Goal: Task Accomplishment & Management: Manage account settings

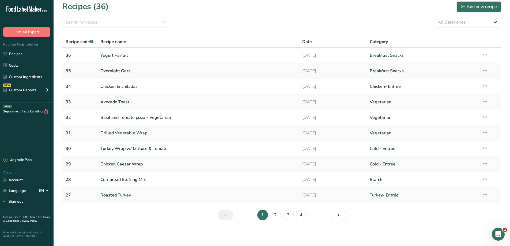
scroll to position [1, 0]
click at [120, 84] on link "Chicken Enchiladas" at bounding box center [198, 86] width 196 height 11
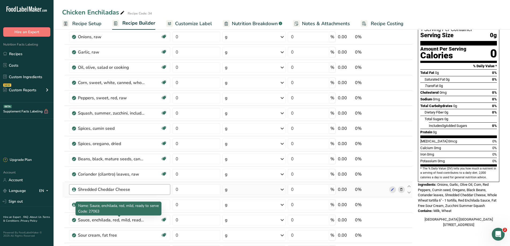
scroll to position [80, 0]
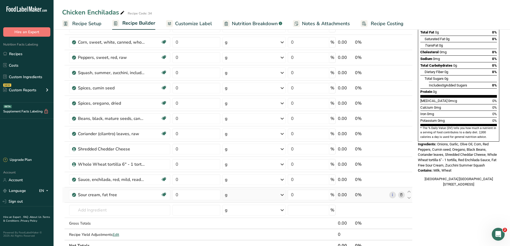
click at [401, 196] on icon at bounding box center [401, 195] width 4 height 6
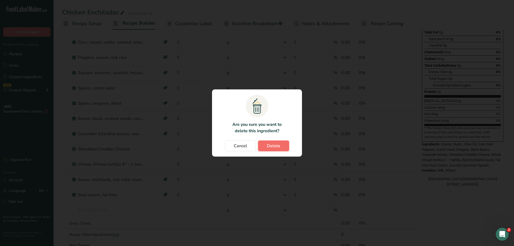
click at [271, 148] on span "Delete" at bounding box center [273, 146] width 13 height 6
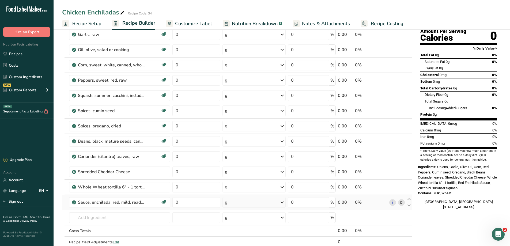
scroll to position [0, 0]
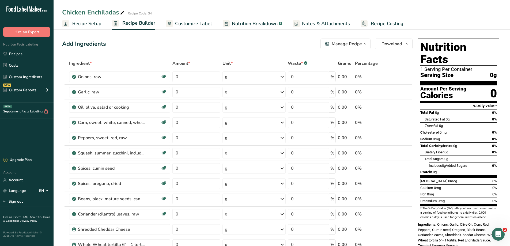
click at [353, 43] on div "Manage Recipe" at bounding box center [347, 44] width 30 height 6
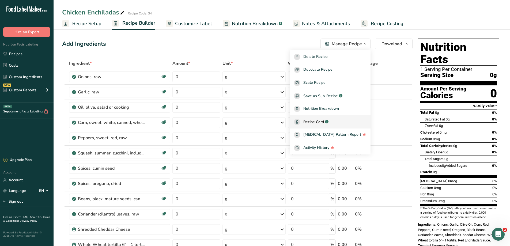
click at [320, 122] on span "Recipe Card" at bounding box center [313, 122] width 21 height 6
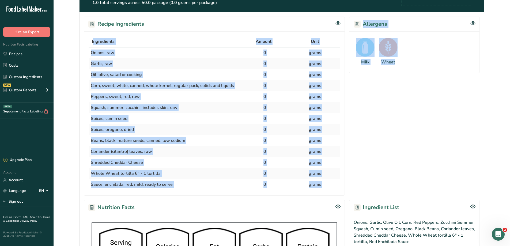
scroll to position [161, 0]
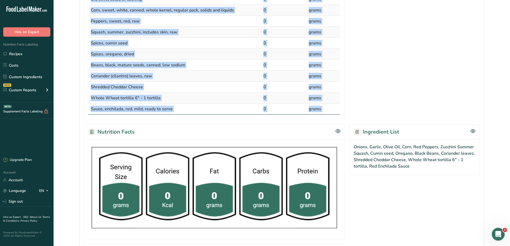
drag, startPoint x: 91, startPoint y: 73, endPoint x: 307, endPoint y: 104, distance: 218.0
click at [323, 108] on table "Ingredients Amount Unit Onions, raw 0 grams Garlic, raw 0 grams Oil, olive, sal…" at bounding box center [214, 37] width 252 height 154
copy table "Ingredients Amount Unit Onions, raw 0 grams Garlic, raw 0 grams Oil, olive, sal…"
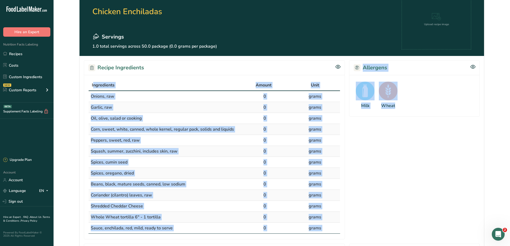
scroll to position [0, 0]
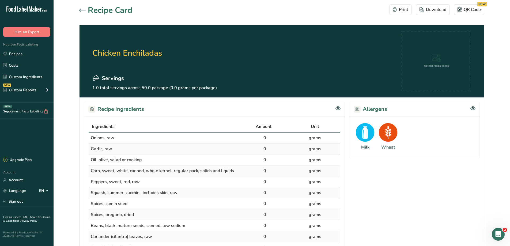
click at [80, 10] on icon at bounding box center [82, 10] width 6 height 3
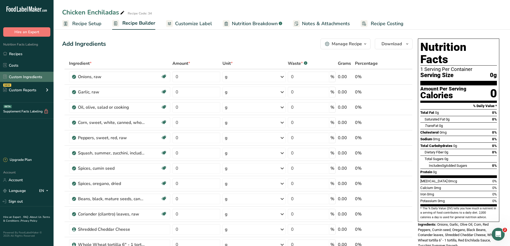
click at [19, 77] on link "Custom Ingredients" at bounding box center [27, 77] width 54 height 10
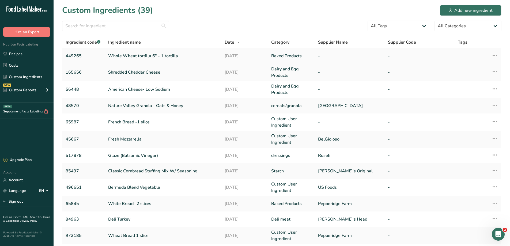
click at [137, 55] on link "Whole Wheat tortilla 6" - 1 tortilla" at bounding box center [163, 56] width 110 height 6
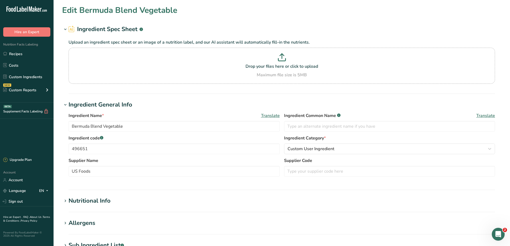
type input "Whole Wheat tortilla 6" - 1 tortilla"
type input "449265"
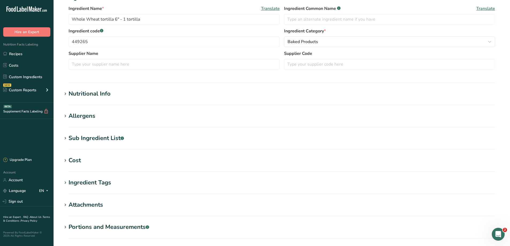
click at [105, 95] on div "Nutritional Info" at bounding box center [90, 93] width 42 height 9
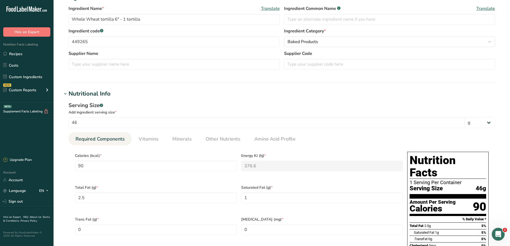
click at [103, 96] on div "Nutritional Info" at bounding box center [90, 93] width 42 height 9
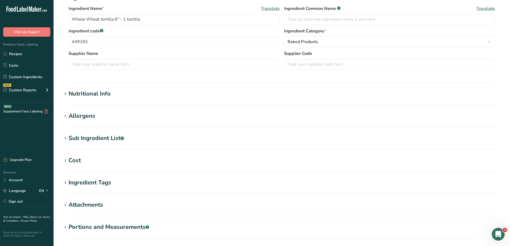
click at [86, 92] on div "Nutritional Info" at bounding box center [90, 93] width 42 height 9
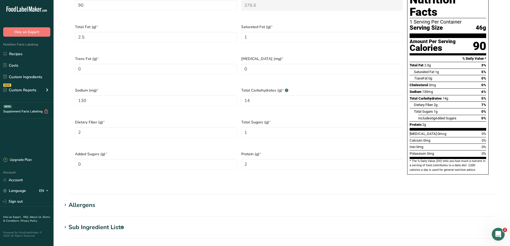
scroll to position [375, 0]
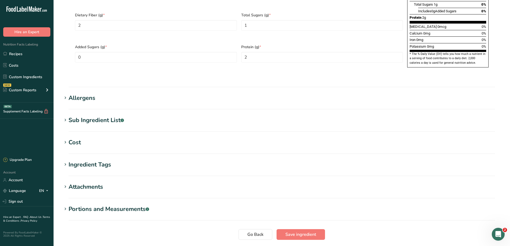
click at [87, 94] on div "Allergens" at bounding box center [82, 98] width 27 height 9
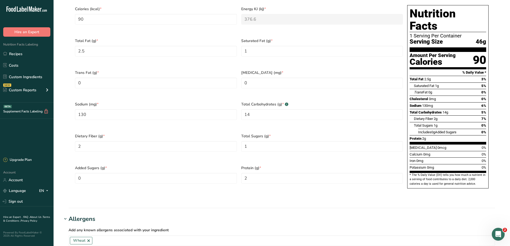
scroll to position [134, 0]
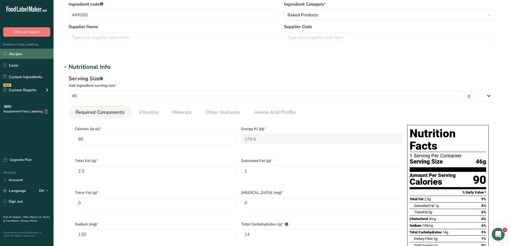
click at [24, 55] on link "Recipes" at bounding box center [27, 54] width 54 height 10
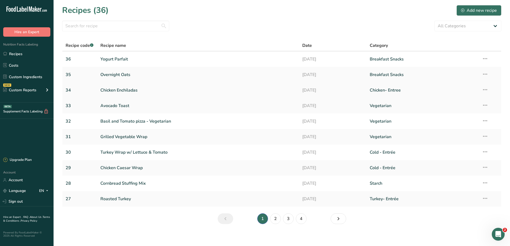
click at [122, 92] on link "Chicken Enchiladas" at bounding box center [198, 90] width 196 height 11
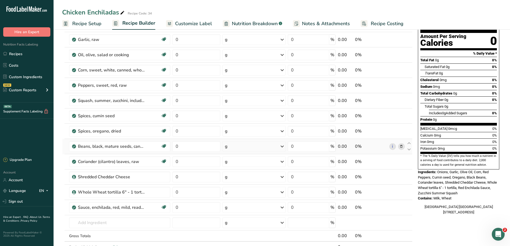
scroll to position [134, 0]
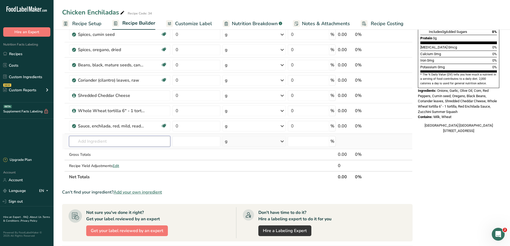
click at [131, 142] on input "text" at bounding box center [119, 141] width 101 height 11
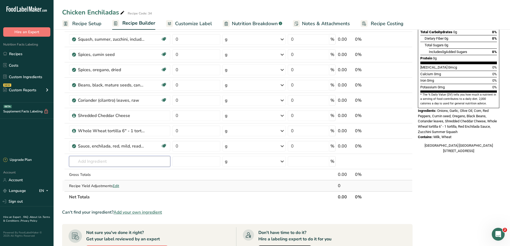
scroll to position [54, 0]
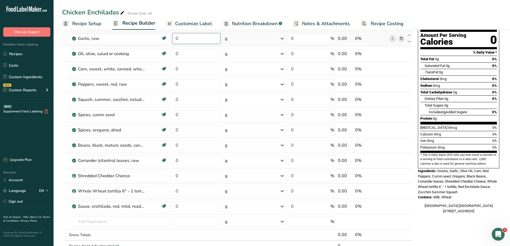
click at [184, 37] on input "0" at bounding box center [196, 38] width 48 height 11
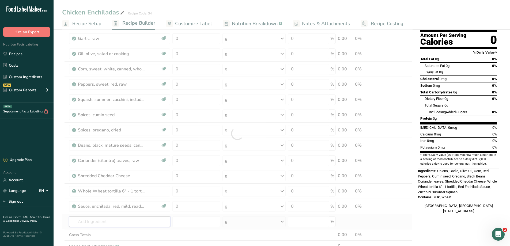
click at [104, 224] on div "Ingredient * Amount * Unit * Waste * .a-a{fill:#347362;}.b-a{fill:#fff;} Grams …" at bounding box center [237, 133] width 350 height 259
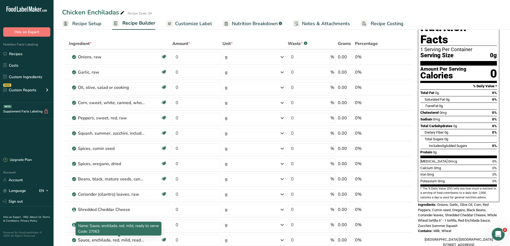
scroll to position [0, 0]
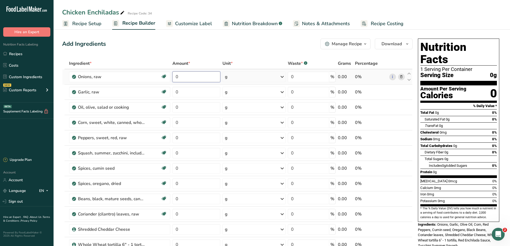
click at [189, 72] on input "0" at bounding box center [196, 76] width 48 height 11
type input "2"
click at [250, 74] on div "Ingredient * Amount * Unit * Waste * .a-a{fill:#347362;}.b-a{fill:#fff;} Grams …" at bounding box center [237, 187] width 350 height 259
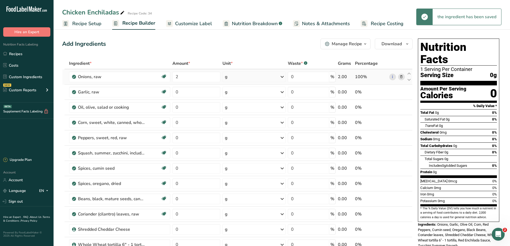
click at [251, 76] on div "g" at bounding box center [253, 76] width 63 height 11
click at [239, 155] on div "See more" at bounding box center [248, 157] width 45 height 6
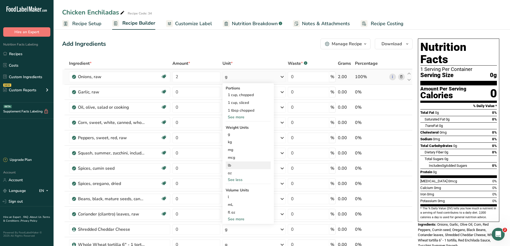
click at [235, 165] on div "lb" at bounding box center [248, 165] width 45 height 8
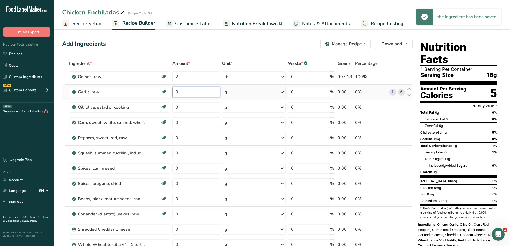
click at [180, 94] on input "0" at bounding box center [196, 92] width 48 height 11
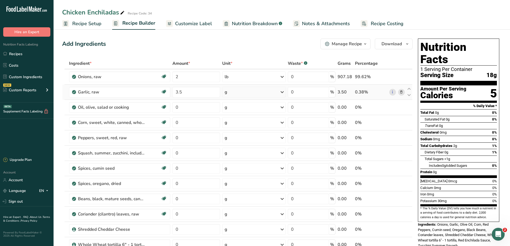
click at [266, 91] on div "Ingredient * Amount * Unit * Waste * .a-a{fill:#347362;}.b-a{fill:#fff;} Grams …" at bounding box center [237, 187] width 350 height 259
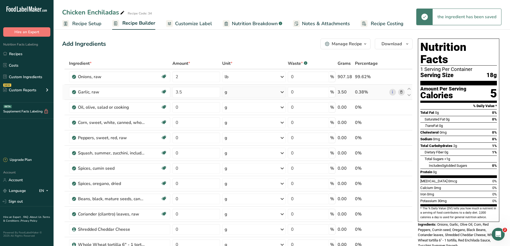
click at [265, 94] on div "g" at bounding box center [253, 92] width 63 height 11
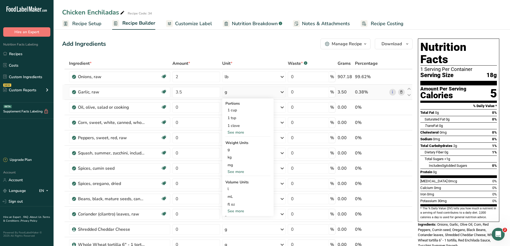
click at [239, 131] on div "See more" at bounding box center [247, 133] width 45 height 6
click at [239, 112] on div "1 cup" at bounding box center [247, 110] width 45 height 8
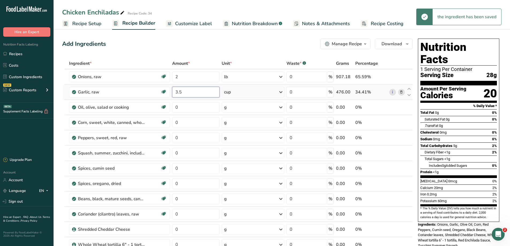
click at [187, 93] on input "3.5" at bounding box center [195, 92] width 47 height 11
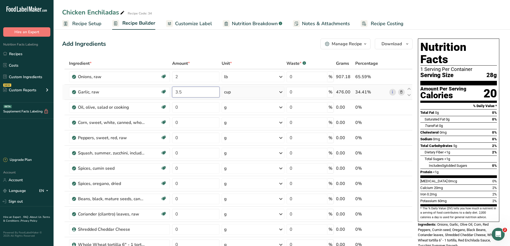
type input "3"
type input "0.5"
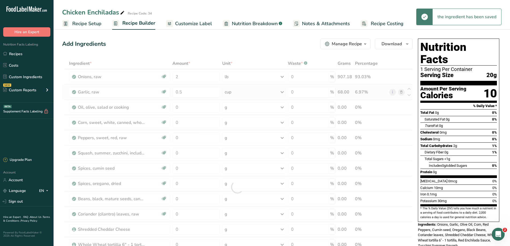
click at [259, 92] on div "Ingredient * Amount * Unit * Waste * .a-a{fill:#347362;}.b-a{fill:#fff;} Grams …" at bounding box center [237, 187] width 350 height 259
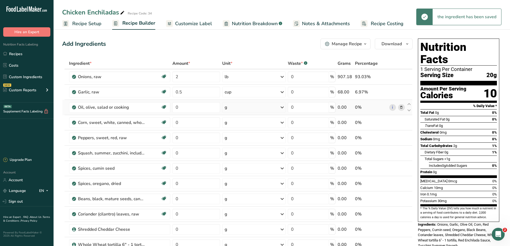
click at [201, 113] on td "0" at bounding box center [196, 107] width 50 height 15
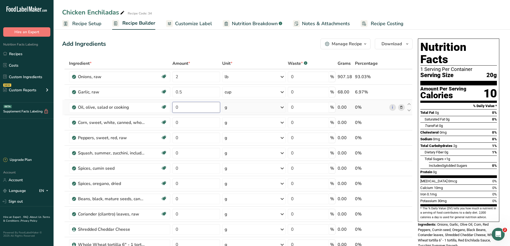
click at [199, 109] on input "0" at bounding box center [196, 107] width 48 height 11
type input "7"
click at [239, 105] on div "Ingredient * Amount * Unit * Waste * .a-a{fill:#347362;}.b-a{fill:#fff;} Grams …" at bounding box center [237, 187] width 350 height 259
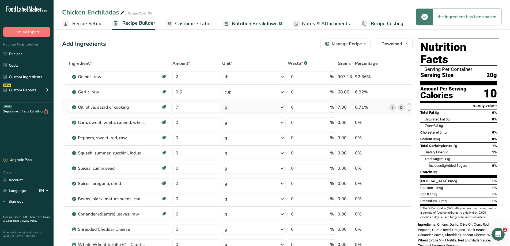
click at [237, 108] on div "g" at bounding box center [253, 107] width 63 height 11
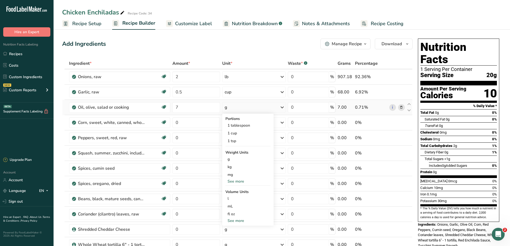
click at [242, 180] on div "See more" at bounding box center [247, 182] width 45 height 6
click at [241, 198] on div "oz" at bounding box center [247, 198] width 45 height 8
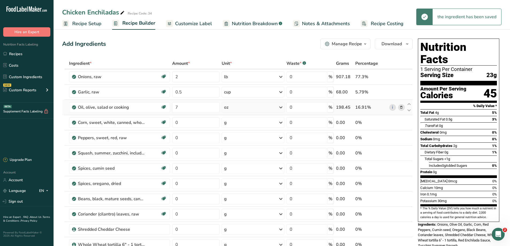
click at [264, 106] on div "oz" at bounding box center [253, 107] width 63 height 11
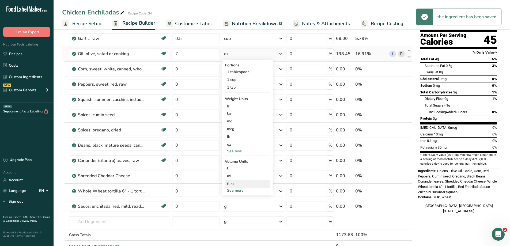
click at [235, 184] on div "fl oz" at bounding box center [247, 184] width 41 height 6
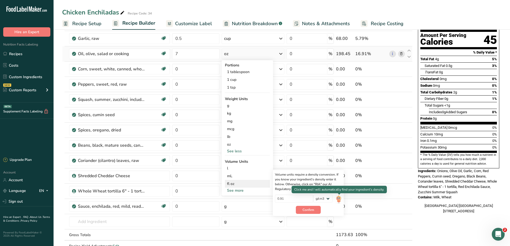
click at [338, 198] on img at bounding box center [339, 199] width 6 height 9
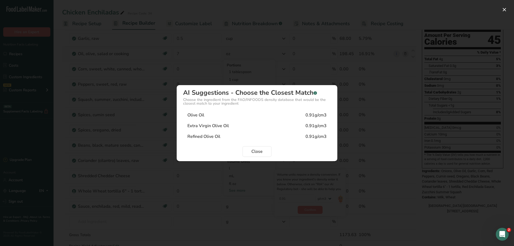
click at [202, 115] on div "Olive Oil" at bounding box center [195, 115] width 17 height 6
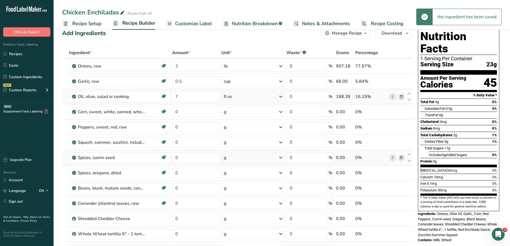
scroll to position [0, 0]
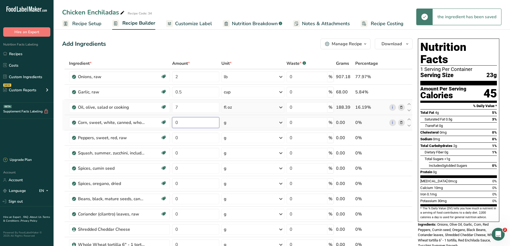
click at [185, 123] on input "0" at bounding box center [195, 122] width 47 height 11
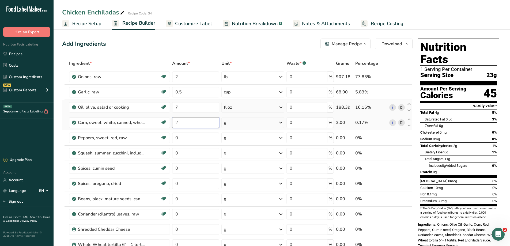
type input "2"
click at [265, 124] on div "Ingredient * Amount * Unit * Waste * .a-a{fill:#347362;}.b-a{fill:#fff;} Grams …" at bounding box center [237, 187] width 350 height 259
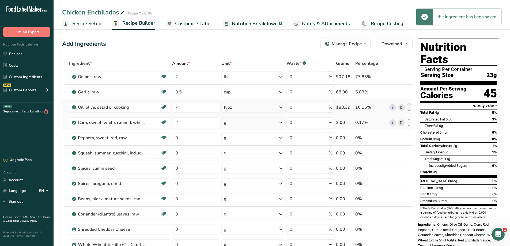
click at [265, 123] on div "g" at bounding box center [252, 122] width 63 height 11
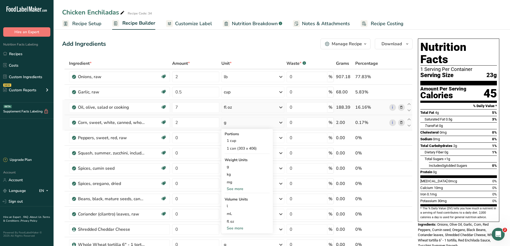
click at [237, 189] on div "See more" at bounding box center [247, 189] width 45 height 6
click at [235, 195] on div "lb" at bounding box center [247, 198] width 45 height 8
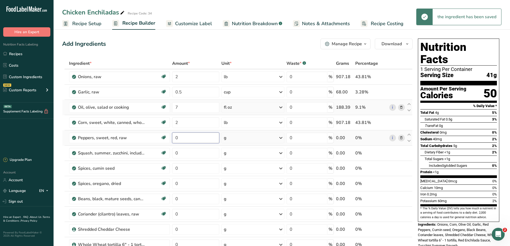
click at [194, 139] on input "0" at bounding box center [195, 138] width 47 height 11
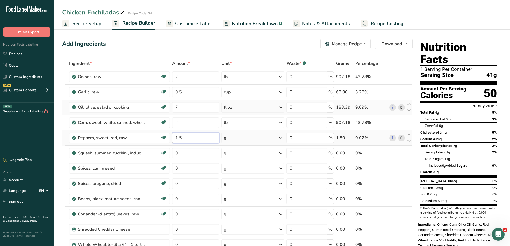
type input "1.5"
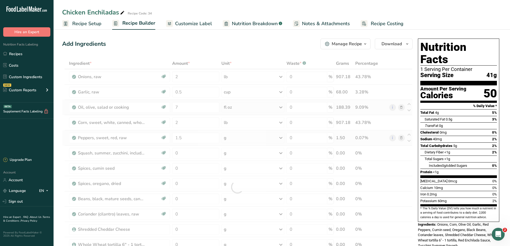
click at [239, 136] on div "Ingredient * Amount * Unit * Waste * .a-a{fill:#347362;}.b-a{fill:#fff;} Grams …" at bounding box center [237, 187] width 350 height 259
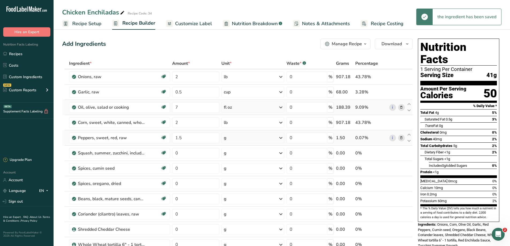
click at [239, 136] on div "g" at bounding box center [252, 138] width 63 height 11
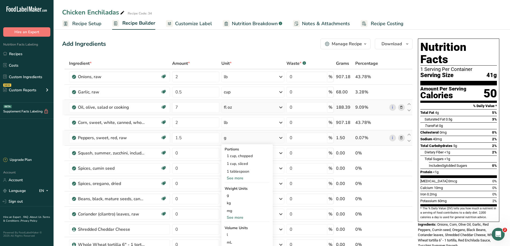
click at [231, 216] on div "See more" at bounding box center [247, 218] width 45 height 6
click at [238, 226] on div "lb" at bounding box center [247, 226] width 45 height 8
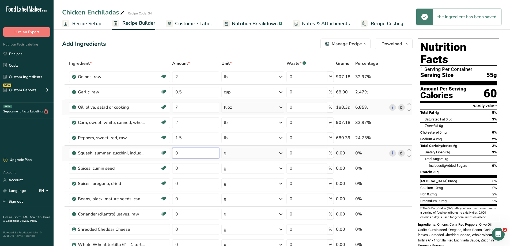
click at [186, 156] on input "0" at bounding box center [195, 153] width 47 height 11
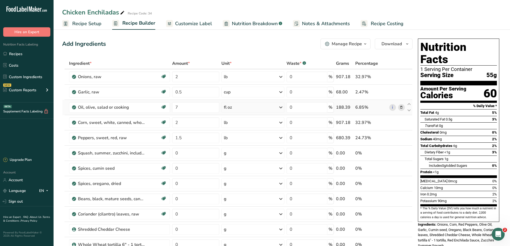
click at [85, 12] on div "Chicken Enchiladas" at bounding box center [93, 12] width 63 height 10
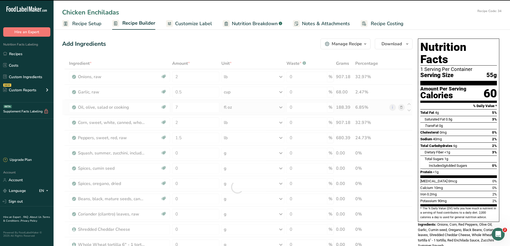
click at [84, 12] on input "Chicken Enchiladas" at bounding box center [268, 12] width 413 height 10
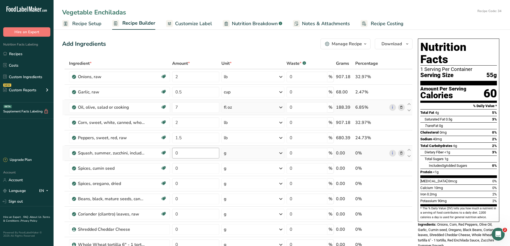
type input "Vegetable Enchiladas"
click at [202, 151] on input "0" at bounding box center [195, 153] width 47 height 11
type input "1"
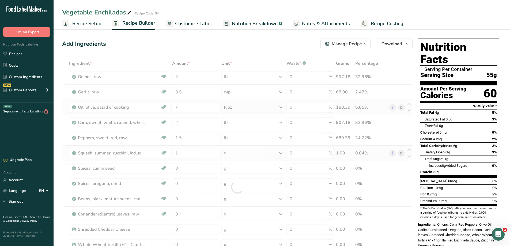
click at [230, 153] on div "Ingredient * Amount * Unit * Waste * .a-a{fill:#347362;}.b-a{fill:#fff;} Grams …" at bounding box center [237, 187] width 350 height 259
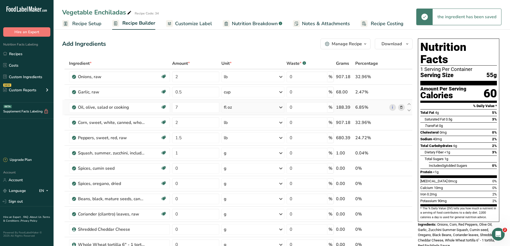
click at [230, 153] on div "g" at bounding box center [252, 153] width 63 height 11
click at [233, 231] on div "See more" at bounding box center [247, 233] width 45 height 6
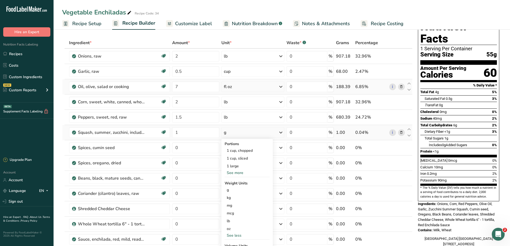
scroll to position [27, 0]
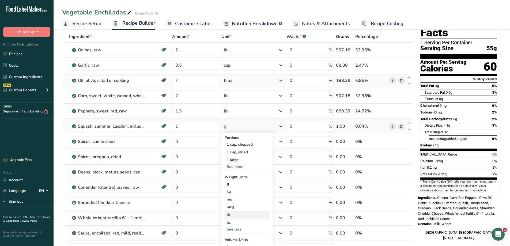
click at [236, 215] on div "lb" at bounding box center [247, 215] width 45 height 8
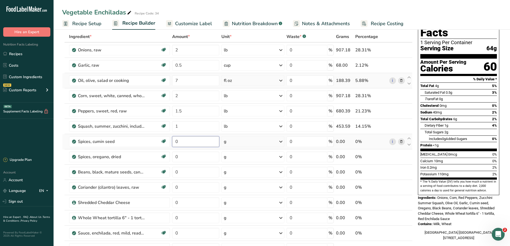
click at [188, 144] on input "0" at bounding box center [195, 141] width 47 height 11
type input "1"
click at [237, 142] on div "Ingredient * Amount * Unit * Waste * .a-a{fill:#347362;}.b-a{fill:#fff;} Grams …" at bounding box center [237, 160] width 350 height 259
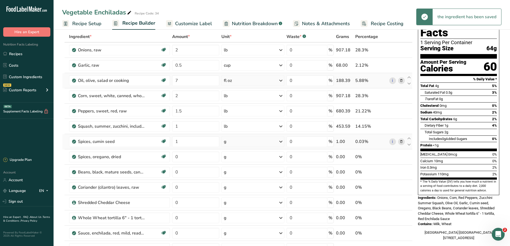
click at [237, 142] on div "g" at bounding box center [252, 141] width 63 height 11
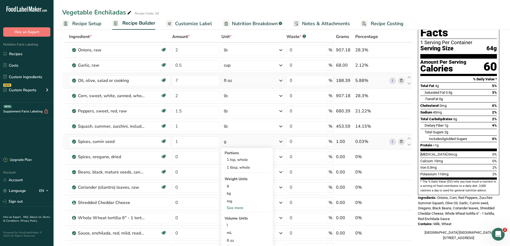
click at [236, 207] on div "See more" at bounding box center [247, 208] width 45 height 6
click at [235, 223] on div "oz" at bounding box center [247, 225] width 45 height 8
click at [184, 131] on td "1" at bounding box center [195, 126] width 49 height 15
click at [188, 159] on input "0" at bounding box center [195, 157] width 47 height 11
type input "0.5"
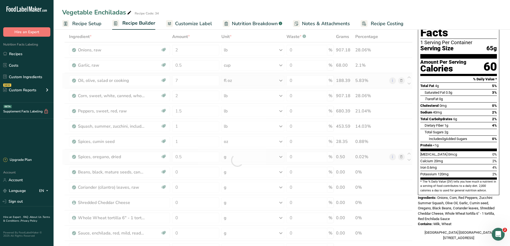
click at [236, 154] on div "Ingredient * Amount * Unit * Waste * .a-a{fill:#347362;}.b-a{fill:#fff;} Grams …" at bounding box center [237, 160] width 350 height 259
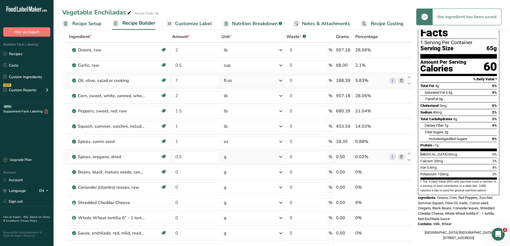
click at [236, 154] on div "g" at bounding box center [252, 157] width 63 height 11
click at [234, 222] on div "See more" at bounding box center [247, 223] width 45 height 6
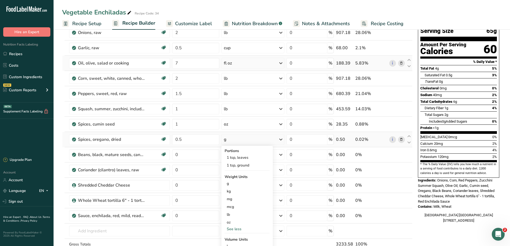
scroll to position [54, 0]
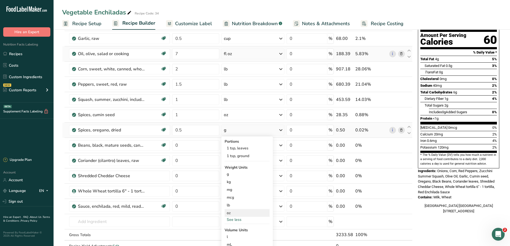
click at [235, 215] on div "oz" at bounding box center [247, 213] width 45 height 8
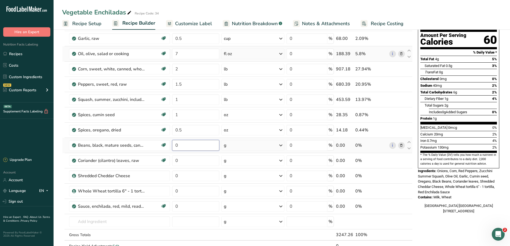
click at [185, 146] on input "0" at bounding box center [195, 145] width 47 height 11
type input "4"
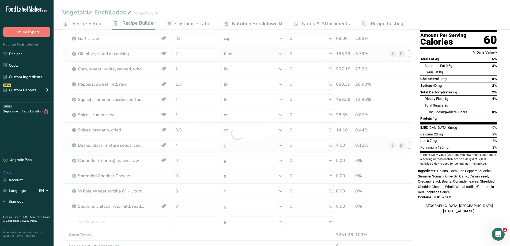
click at [246, 145] on div "Ingredient * Amount * Unit * Waste * .a-a{fill:#347362;}.b-a{fill:#fff;} Grams …" at bounding box center [237, 133] width 350 height 259
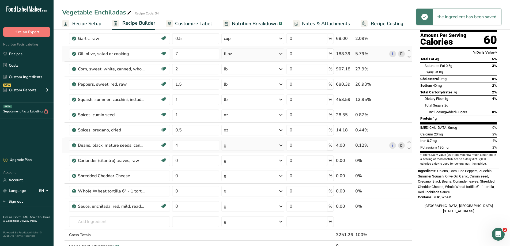
click at [246, 145] on div "g" at bounding box center [252, 145] width 63 height 11
click at [237, 201] on div "See more" at bounding box center [247, 204] width 45 height 6
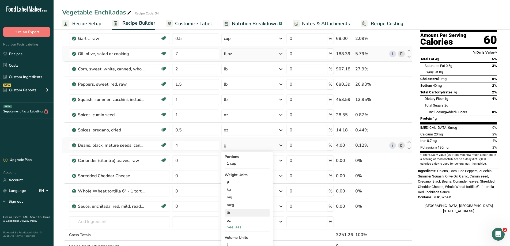
click at [236, 214] on div "lb" at bounding box center [247, 213] width 45 height 8
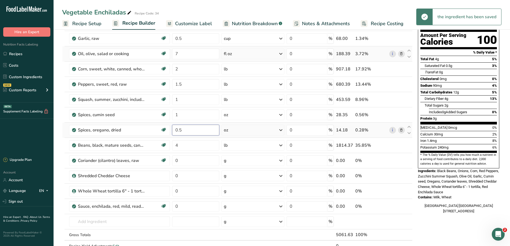
click at [192, 130] on input "0.5" at bounding box center [195, 130] width 47 height 11
type input "0"
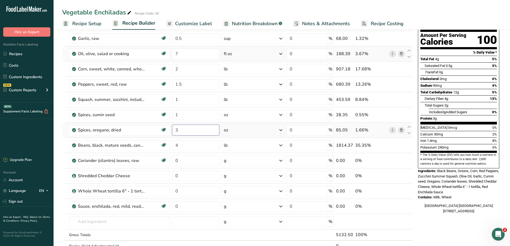
type input "3"
click at [233, 130] on div "Ingredient * Amount * Unit * Waste * .a-a{fill:#347362;}.b-a{fill:#fff;} Grams …" at bounding box center [237, 133] width 350 height 259
click at [187, 134] on input "3" at bounding box center [195, 130] width 47 height 11
type input "2"
click at [241, 131] on div "Ingredient * Amount * Unit * Waste * .a-a{fill:#347362;}.b-a{fill:#fff;} Grams …" at bounding box center [237, 133] width 350 height 259
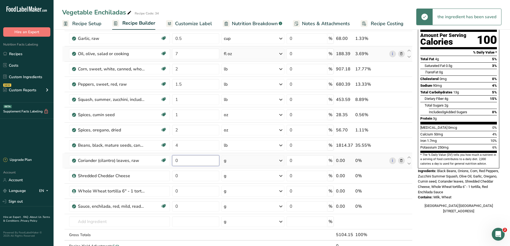
click at [182, 161] on input "0" at bounding box center [195, 160] width 47 height 11
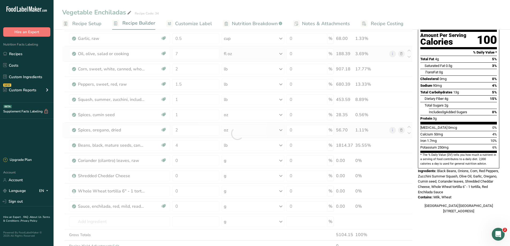
click at [265, 131] on div "Ingredient * Amount * Unit * Waste * .a-a{fill:#347362;}.b-a{fill:#fff;} Grams …" at bounding box center [237, 133] width 350 height 259
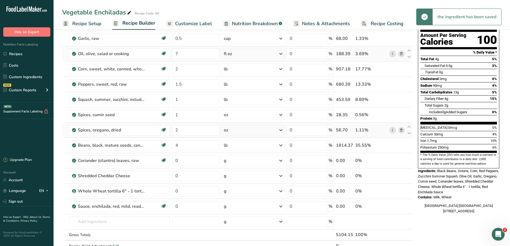
click at [265, 131] on div "oz" at bounding box center [252, 130] width 63 height 11
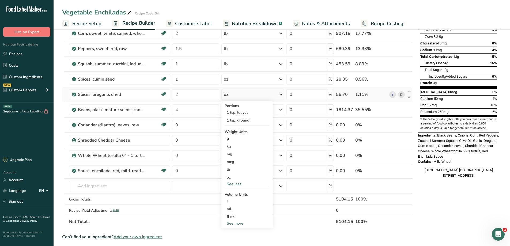
scroll to position [134, 0]
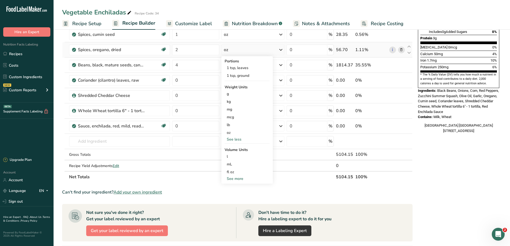
click at [235, 177] on div "See more" at bounding box center [247, 179] width 45 height 6
click at [238, 180] on div "tbsp" at bounding box center [247, 180] width 41 height 6
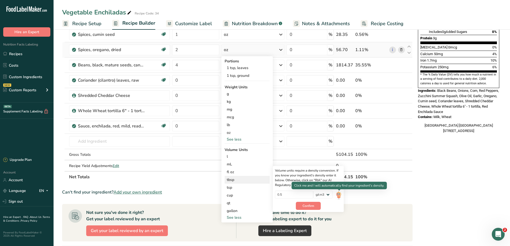
click at [339, 194] on img at bounding box center [339, 195] width 6 height 9
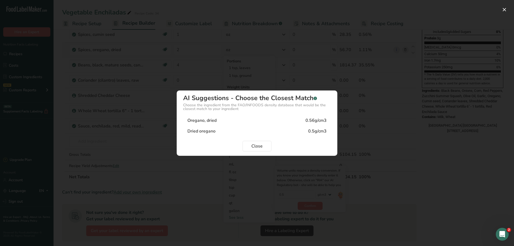
click at [322, 119] on div "0.56g/cm3" at bounding box center [315, 120] width 21 height 6
type input "0.56"
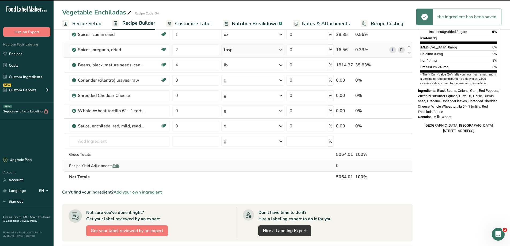
scroll to position [27, 0]
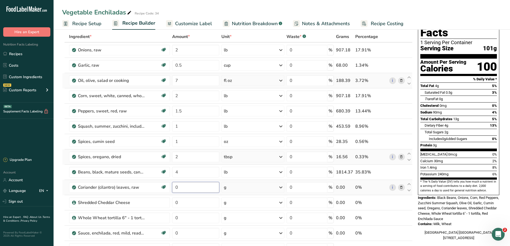
click at [192, 190] on input "0" at bounding box center [195, 187] width 47 height 11
type input "1"
click at [256, 187] on div "Ingredient * Amount * Unit * Waste * .a-a{fill:#347362;}.b-a{fill:#fff;} Grams …" at bounding box center [237, 160] width 350 height 259
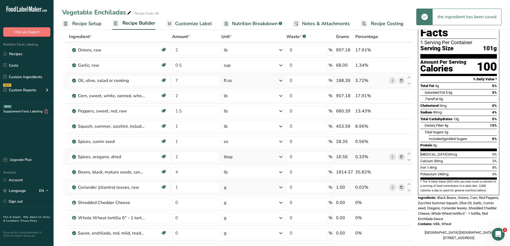
click at [256, 187] on div "g" at bounding box center [252, 187] width 63 height 11
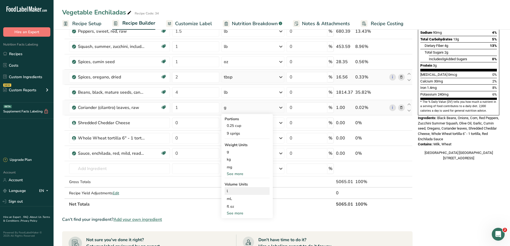
scroll to position [107, 0]
click at [235, 174] on div "See more" at bounding box center [247, 174] width 45 height 6
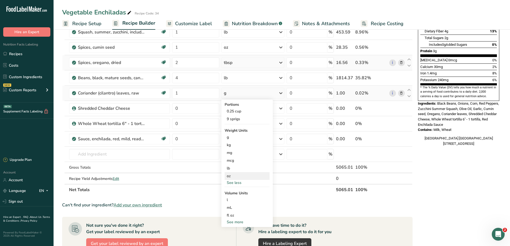
scroll to position [134, 0]
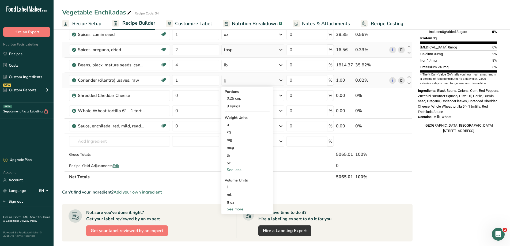
click at [238, 210] on div "See more" at bounding box center [247, 209] width 45 height 6
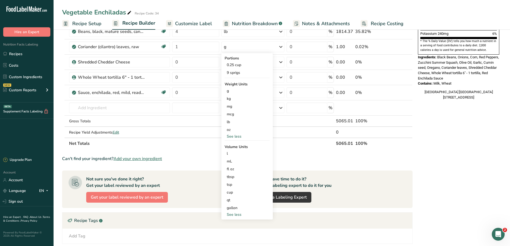
scroll to position [214, 0]
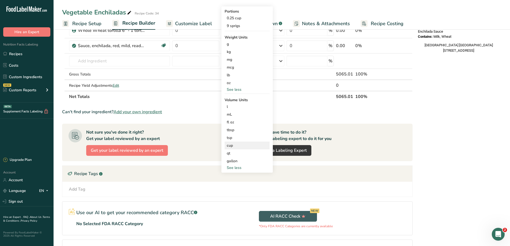
click at [241, 143] on div "cup" at bounding box center [247, 146] width 41 height 6
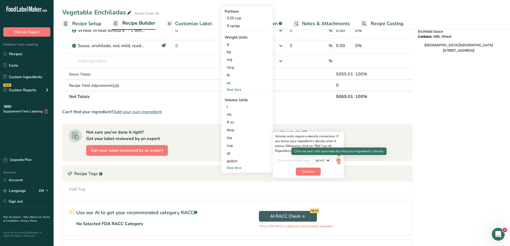
click at [338, 157] on div at bounding box center [339, 156] width 3 height 3
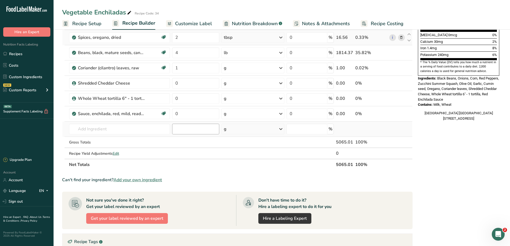
scroll to position [107, 0]
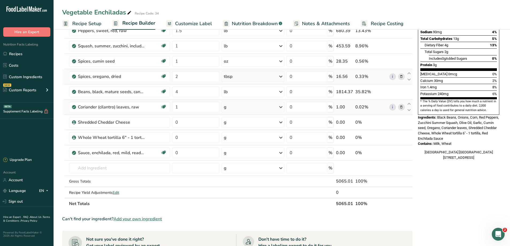
click at [239, 108] on div "g" at bounding box center [252, 107] width 63 height 11
click at [246, 107] on div "g" at bounding box center [252, 107] width 63 height 11
click at [247, 107] on div "g" at bounding box center [252, 107] width 63 height 11
click at [235, 196] on div "See less" at bounding box center [247, 197] width 45 height 6
click at [235, 227] on div "cup" at bounding box center [247, 229] width 41 height 6
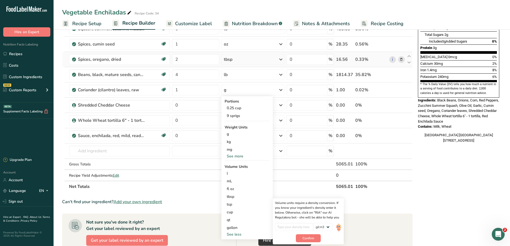
scroll to position [134, 0]
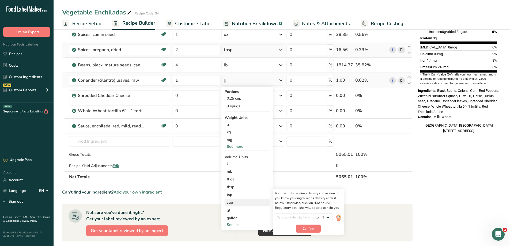
click at [244, 201] on div "cup" at bounding box center [247, 203] width 41 height 6
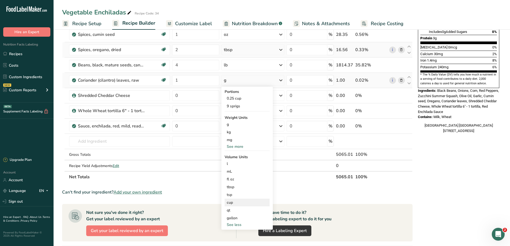
click at [230, 202] on div "cup" at bounding box center [247, 203] width 41 height 6
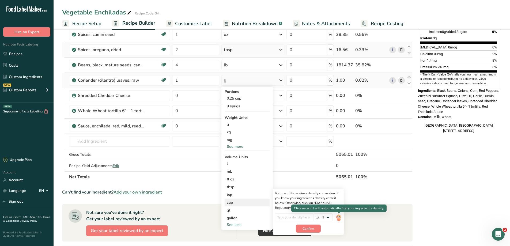
click at [339, 218] on img at bounding box center [339, 217] width 6 height 9
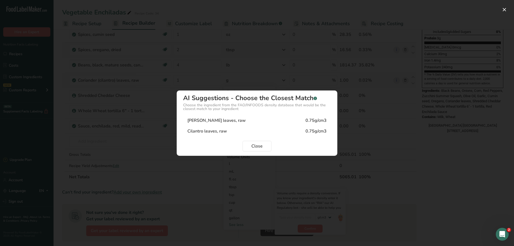
click at [213, 129] on div "Cilantro leaves, raw" at bounding box center [207, 131] width 40 height 6
type input "0.75"
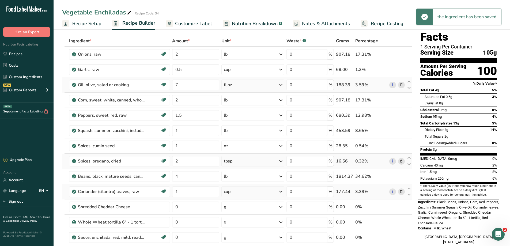
scroll to position [54, 0]
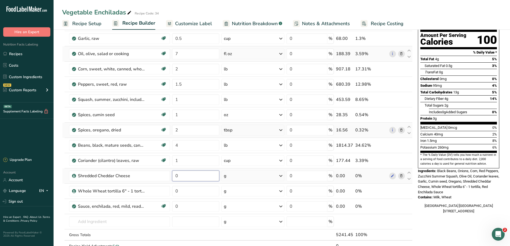
click at [195, 172] on input "0" at bounding box center [195, 176] width 47 height 11
type input "2"
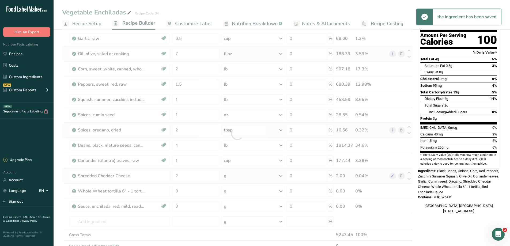
click at [236, 174] on div "Ingredient * Amount * Unit * Waste * .a-a{fill:#347362;}.b-a{fill:#fff;} Grams …" at bounding box center [237, 133] width 350 height 259
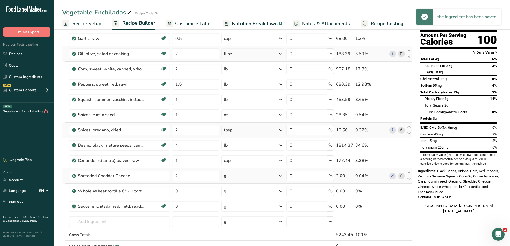
click at [234, 175] on div "g" at bounding box center [252, 176] width 63 height 11
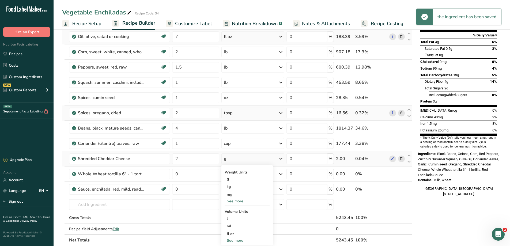
scroll to position [80, 0]
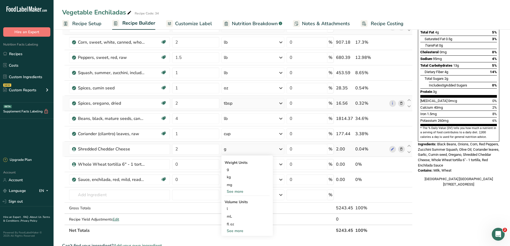
click at [241, 191] on div "See more" at bounding box center [247, 192] width 45 height 6
click at [237, 201] on div "lb" at bounding box center [247, 200] width 45 height 8
click at [196, 166] on input "0" at bounding box center [195, 164] width 47 height 11
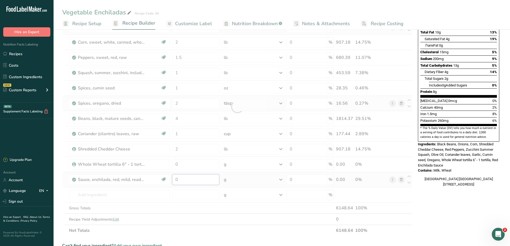
click at [196, 182] on div "Ingredient * Amount * Unit * Waste * .a-a{fill:#347362;}.b-a{fill:#fff;} Grams …" at bounding box center [237, 107] width 350 height 259
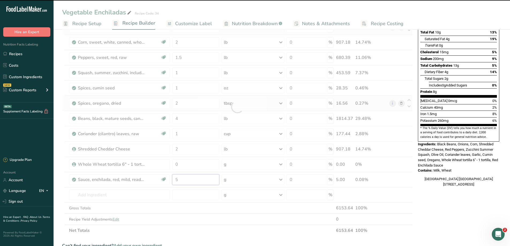
type input "0"
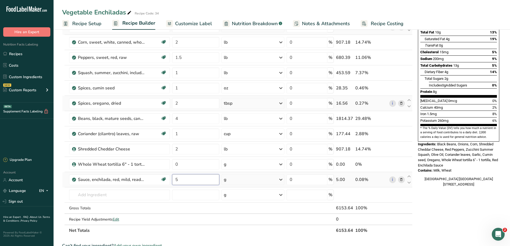
type input "5"
click at [238, 182] on div "Ingredient * Amount * Unit * Waste * .a-a{fill:#347362;}.b-a{fill:#fff;} Grams …" at bounding box center [237, 107] width 350 height 259
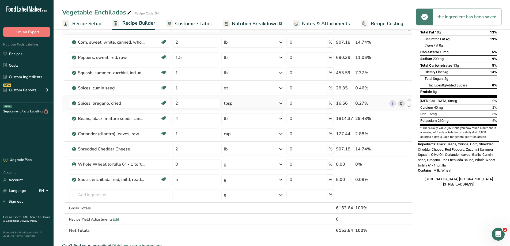
click at [238, 181] on div "g" at bounding box center [252, 179] width 63 height 11
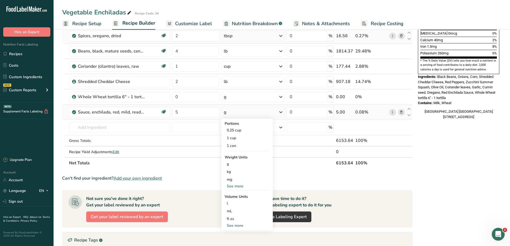
scroll to position [161, 0]
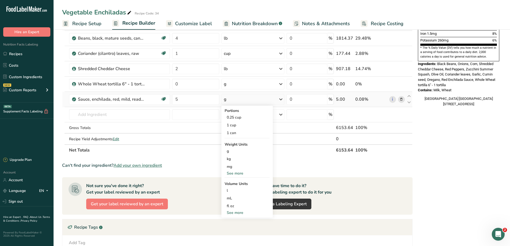
click at [240, 212] on div "See more" at bounding box center [247, 213] width 45 height 6
click at [236, 173] on div "See more" at bounding box center [247, 174] width 45 height 6
click at [186, 100] on input "5" at bounding box center [195, 99] width 47 height 11
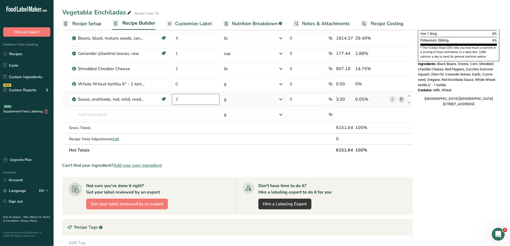
type input "3"
click at [251, 100] on div "Ingredient * Amount * Unit * Waste * .a-a{fill:#347362;}.b-a{fill:#fff;} Grams …" at bounding box center [237, 26] width 350 height 259
click at [281, 98] on icon at bounding box center [281, 100] width 6 height 10
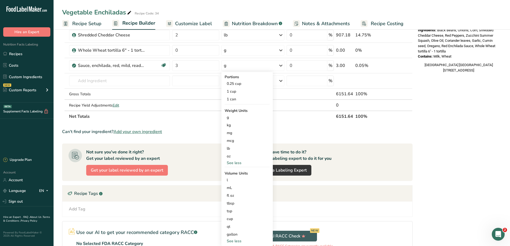
scroll to position [241, 0]
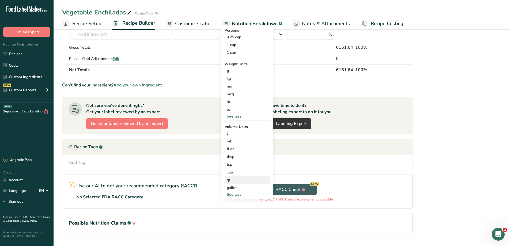
click at [235, 180] on div "qt" at bounding box center [247, 180] width 41 height 6
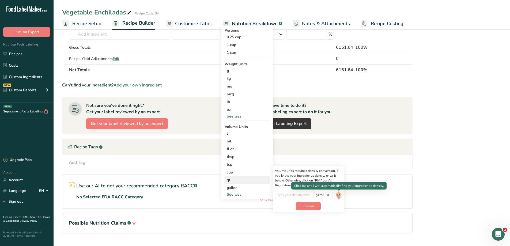
click at [339, 196] on img at bounding box center [339, 195] width 6 height 9
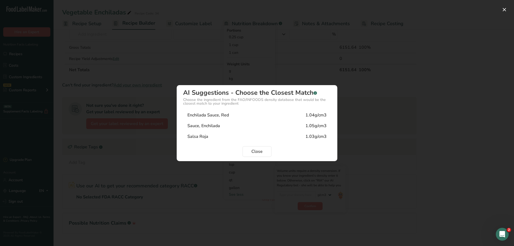
click at [317, 114] on div "1.04g/cm3" at bounding box center [315, 115] width 21 height 6
type input "1.04"
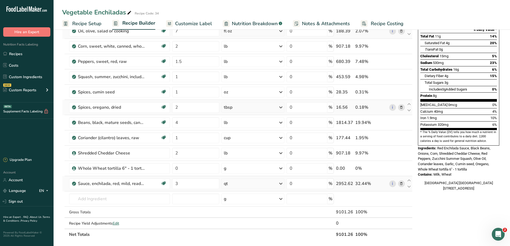
scroll to position [134, 0]
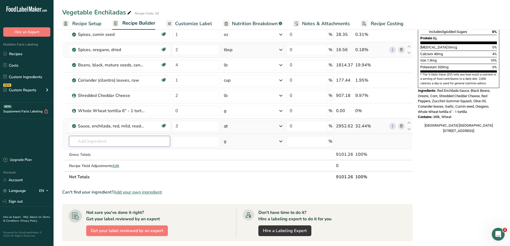
click at [122, 141] on input "text" at bounding box center [119, 141] width 101 height 11
click at [179, 125] on input "3" at bounding box center [195, 126] width 47 height 11
type input "5"
click at [265, 125] on div "Ingredient * Amount * Unit * Waste * .a-a{fill:#347362;}.b-a{fill:#fff;} Grams …" at bounding box center [237, 53] width 350 height 259
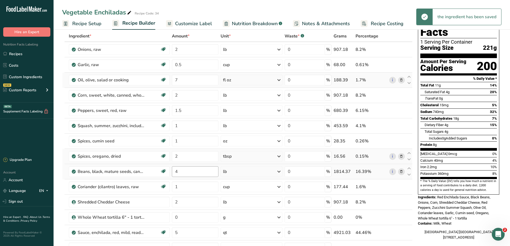
scroll to position [27, 0]
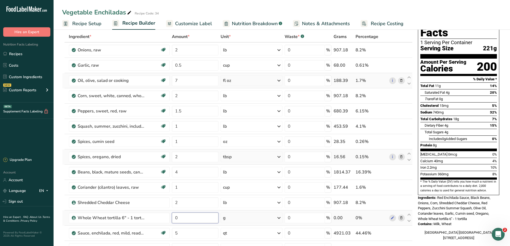
click at [188, 219] on input "0" at bounding box center [195, 218] width 47 height 11
type input "10"
click at [264, 216] on div "Ingredient * Amount * Unit * Waste * .a-a{fill:#347362;}.b-a{fill:#fff;} Grams …" at bounding box center [237, 160] width 350 height 259
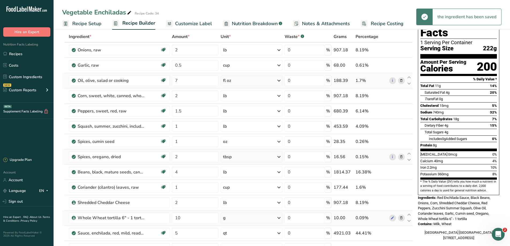
click at [261, 214] on div "g" at bounding box center [252, 218] width 62 height 11
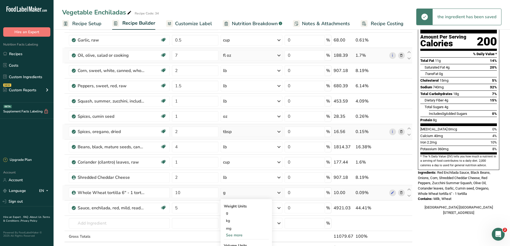
scroll to position [80, 0]
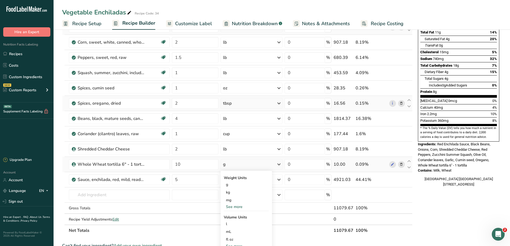
click at [241, 207] on div "See more" at bounding box center [246, 207] width 45 height 6
click at [230, 217] on div "lb" at bounding box center [246, 216] width 45 height 8
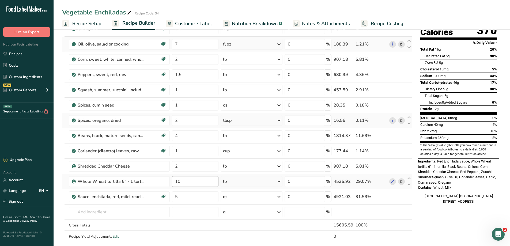
scroll to position [107, 0]
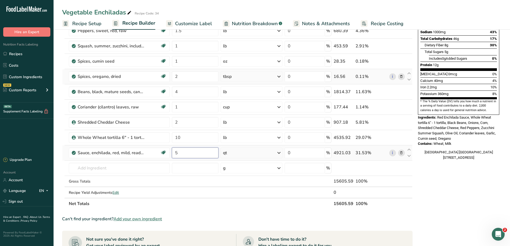
click at [186, 154] on input "5" at bounding box center [195, 153] width 47 height 11
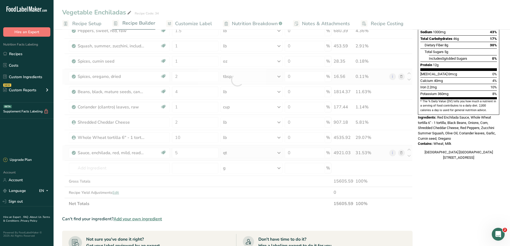
click at [244, 153] on div "Ingredient * Amount * Unit * Waste * .a-a{fill:#347362;}.b-a{fill:#fff;} Grams …" at bounding box center [237, 80] width 350 height 259
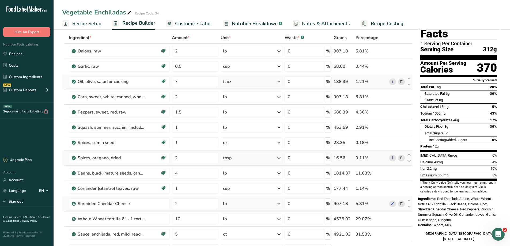
scroll to position [0, 0]
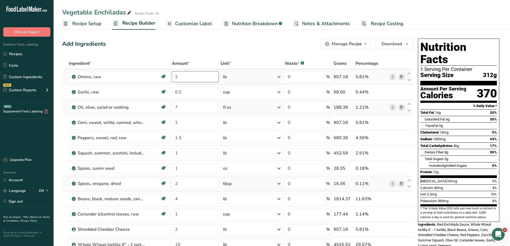
click at [189, 78] on input "2" at bounding box center [195, 76] width 47 height 11
type input "3"
click at [237, 75] on div "Ingredient * Amount * Unit * Waste * .a-a{fill:#347362;}.b-a{fill:#fff;} Grams …" at bounding box center [237, 187] width 350 height 259
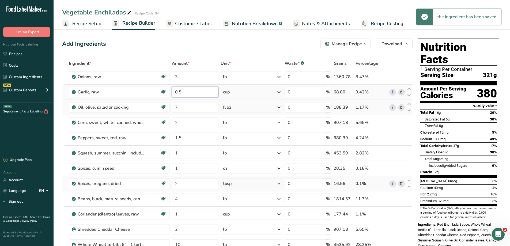
click at [198, 89] on input "0.5" at bounding box center [195, 92] width 47 height 11
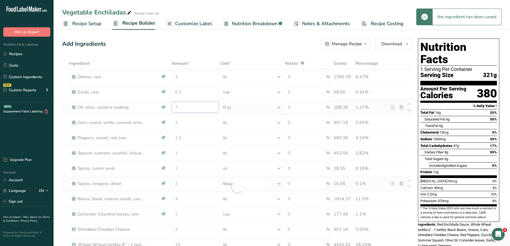
click at [193, 105] on div "Ingredient * Amount * Unit * Waste * .a-a{fill:#347362;}.b-a{fill:#fff;} Grams …" at bounding box center [237, 187] width 350 height 259
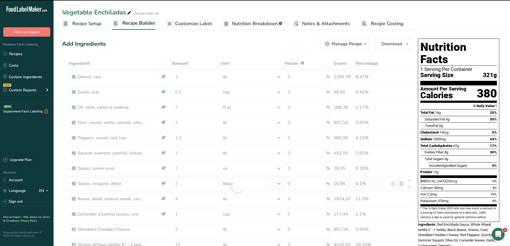
click at [188, 90] on div at bounding box center [237, 187] width 350 height 259
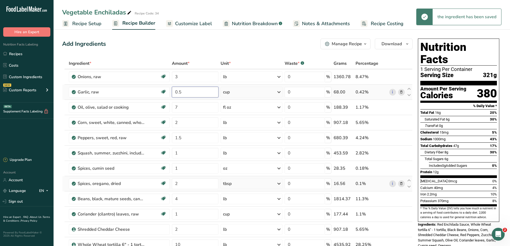
click at [187, 94] on input "0.5" at bounding box center [195, 92] width 47 height 11
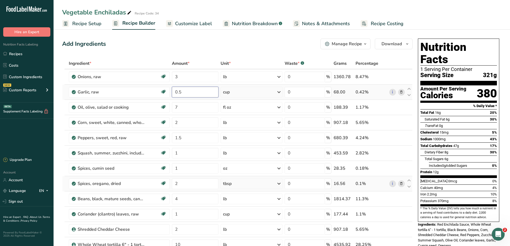
type input "0"
type input "1"
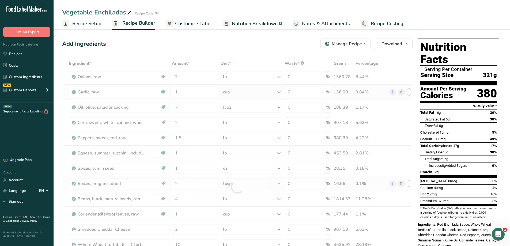
click at [263, 92] on div "Ingredient * Amount * Unit * Waste * .a-a{fill:#347362;}.b-a{fill:#fff;} Grams …" at bounding box center [237, 187] width 350 height 259
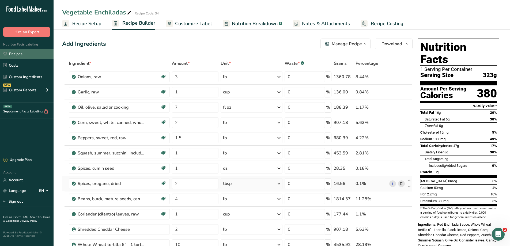
click at [19, 56] on link "Recipes" at bounding box center [27, 54] width 54 height 10
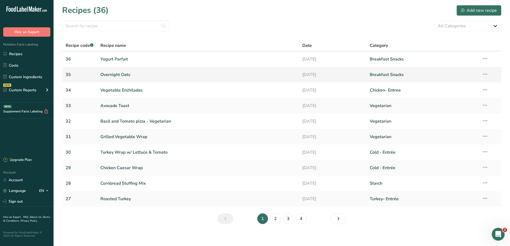
click at [118, 78] on link "Overnight Oats" at bounding box center [198, 74] width 196 height 11
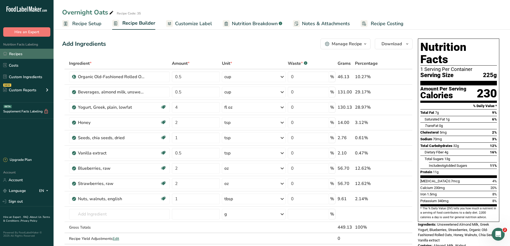
click at [18, 55] on link "Recipes" at bounding box center [27, 54] width 54 height 10
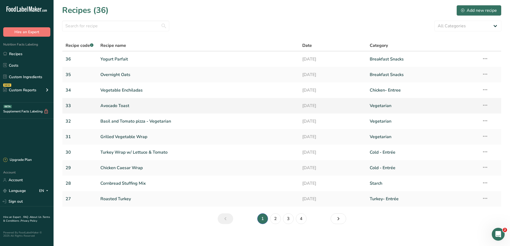
click at [112, 106] on link "Avocado Toast" at bounding box center [198, 105] width 196 height 11
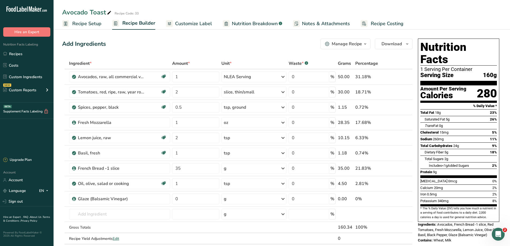
click at [64, 12] on div "Avocado Toast" at bounding box center [87, 12] width 50 height 10
click at [64, 13] on input "Avocado Toast" at bounding box center [268, 12] width 413 height 10
type input "Avocado Toast"
click at [23, 52] on link "Recipes" at bounding box center [27, 54] width 54 height 10
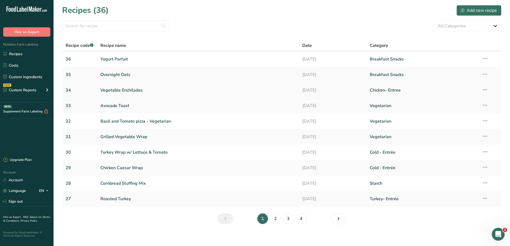
click at [111, 88] on link "Vegetable Enchiladas" at bounding box center [198, 90] width 196 height 11
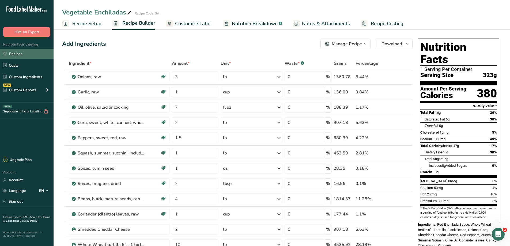
click at [20, 52] on link "Recipes" at bounding box center [27, 54] width 54 height 10
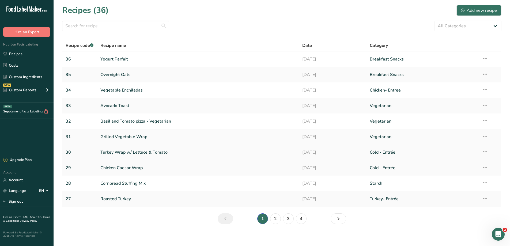
click at [117, 151] on link "Turkey Wrap w/ Lettuce & Tomato" at bounding box center [198, 152] width 196 height 11
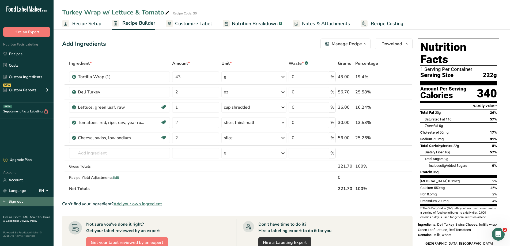
click at [20, 201] on link "Sign out" at bounding box center [27, 201] width 54 height 9
